Goal: Book appointment/travel/reservation

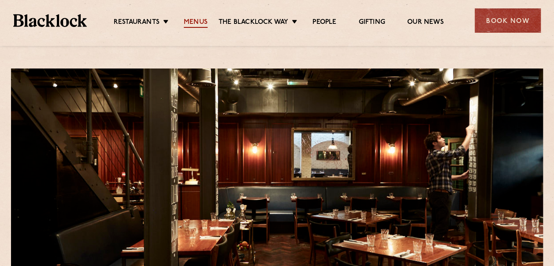
click at [201, 21] on link "Menus" at bounding box center [196, 23] width 24 height 10
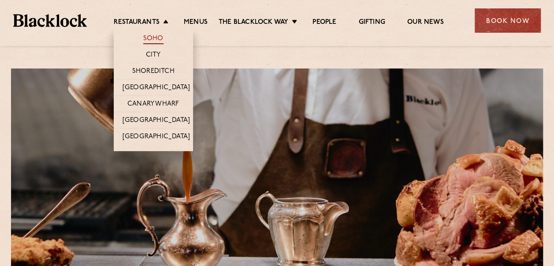
click at [153, 39] on link "Soho" at bounding box center [153, 39] width 20 height 10
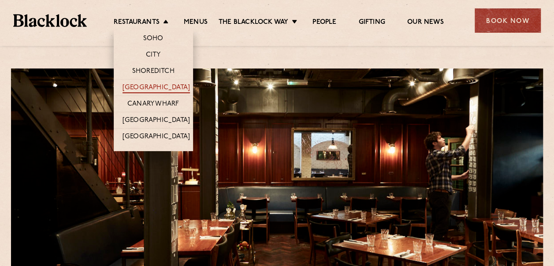
click at [160, 87] on link "[GEOGRAPHIC_DATA]" at bounding box center [156, 88] width 67 height 10
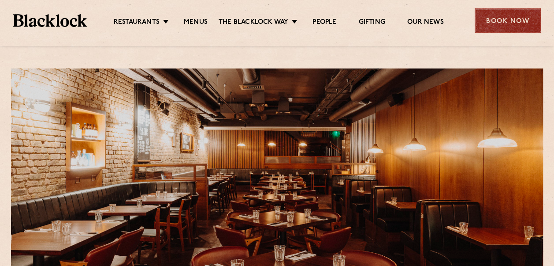
click at [505, 18] on div "Book Now" at bounding box center [508, 20] width 66 height 24
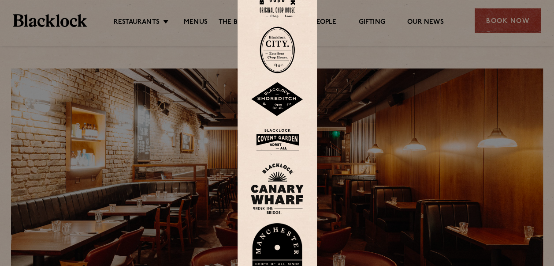
click at [288, 139] on img at bounding box center [277, 139] width 53 height 29
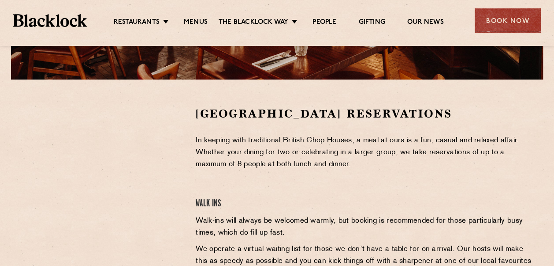
scroll to position [243, 0]
